Goal: Information Seeking & Learning: Learn about a topic

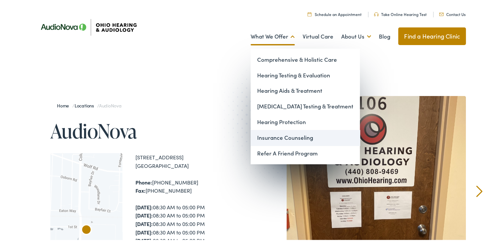
click at [276, 136] on link "Insurance Counseling" at bounding box center [305, 137] width 109 height 16
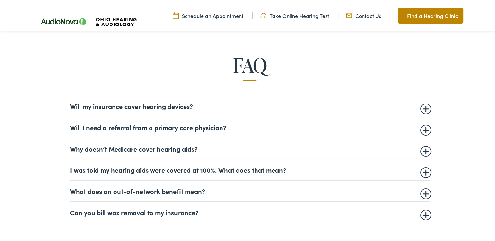
scroll to position [393, 0]
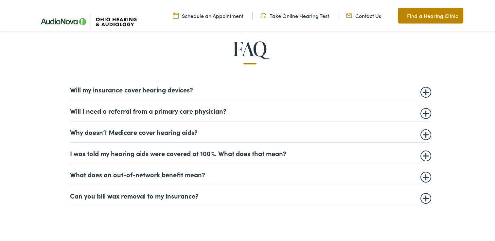
click at [423, 88] on summary "Will my insurance cover hearing devices?" at bounding box center [250, 88] width 360 height 8
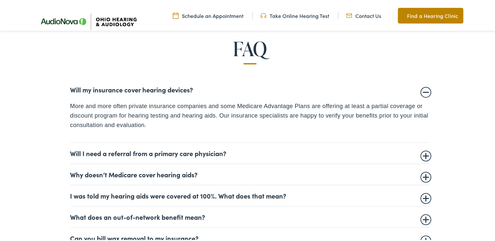
scroll to position [425, 0]
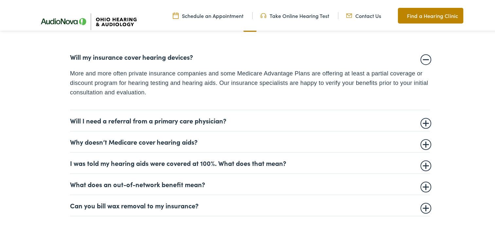
click at [425, 166] on details "I was told my hearing aids were covered at 100%. What does that mean? In most c…" at bounding box center [250, 161] width 360 height 21
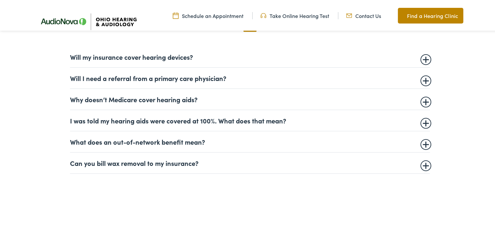
click at [423, 121] on summary "I was told my hearing aids were covered at 100%. What does that mean?" at bounding box center [250, 119] width 360 height 8
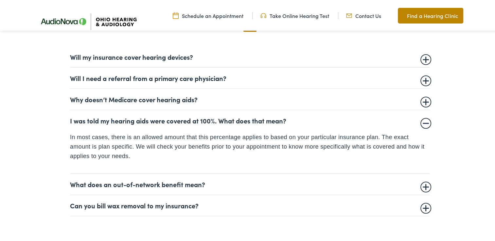
click at [425, 99] on summary "Why doesn’t Medicare cover hearing aids?" at bounding box center [250, 98] width 360 height 8
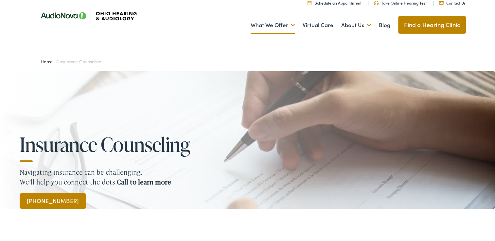
scroll to position [0, 0]
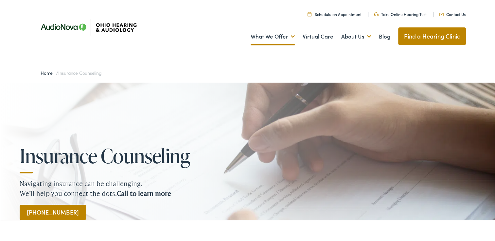
click at [427, 33] on link "Find a Hearing Clinic" at bounding box center [432, 35] width 68 height 18
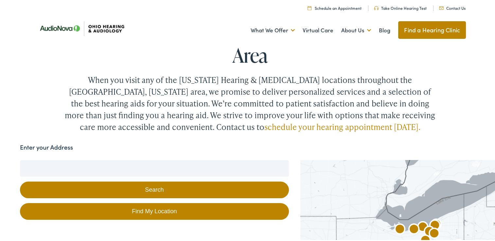
scroll to position [98, 0]
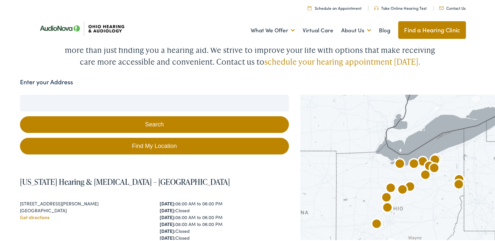
click at [160, 115] on button "Search" at bounding box center [154, 123] width 269 height 17
click at [151, 94] on input "Enter your Address" at bounding box center [154, 102] width 269 height 16
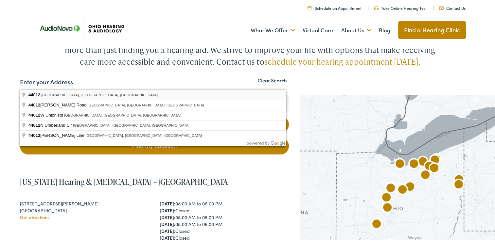
type input "Avon Lake, OH 44012, USA"
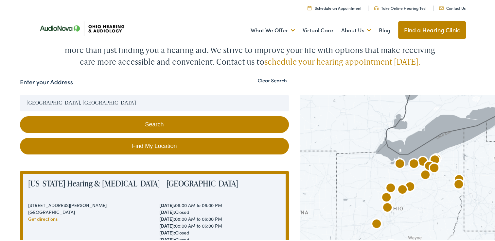
click at [111, 115] on button "Search" at bounding box center [154, 123] width 269 height 17
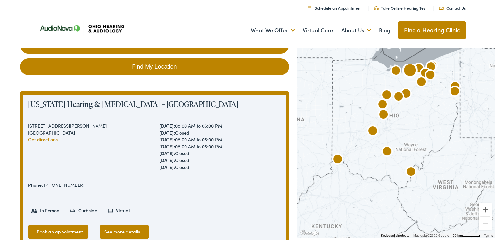
scroll to position [164, 0]
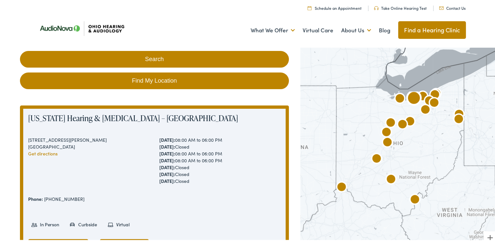
click at [116, 238] on link "See more details" at bounding box center [124, 245] width 49 height 14
